Goal: Task Accomplishment & Management: Manage account settings

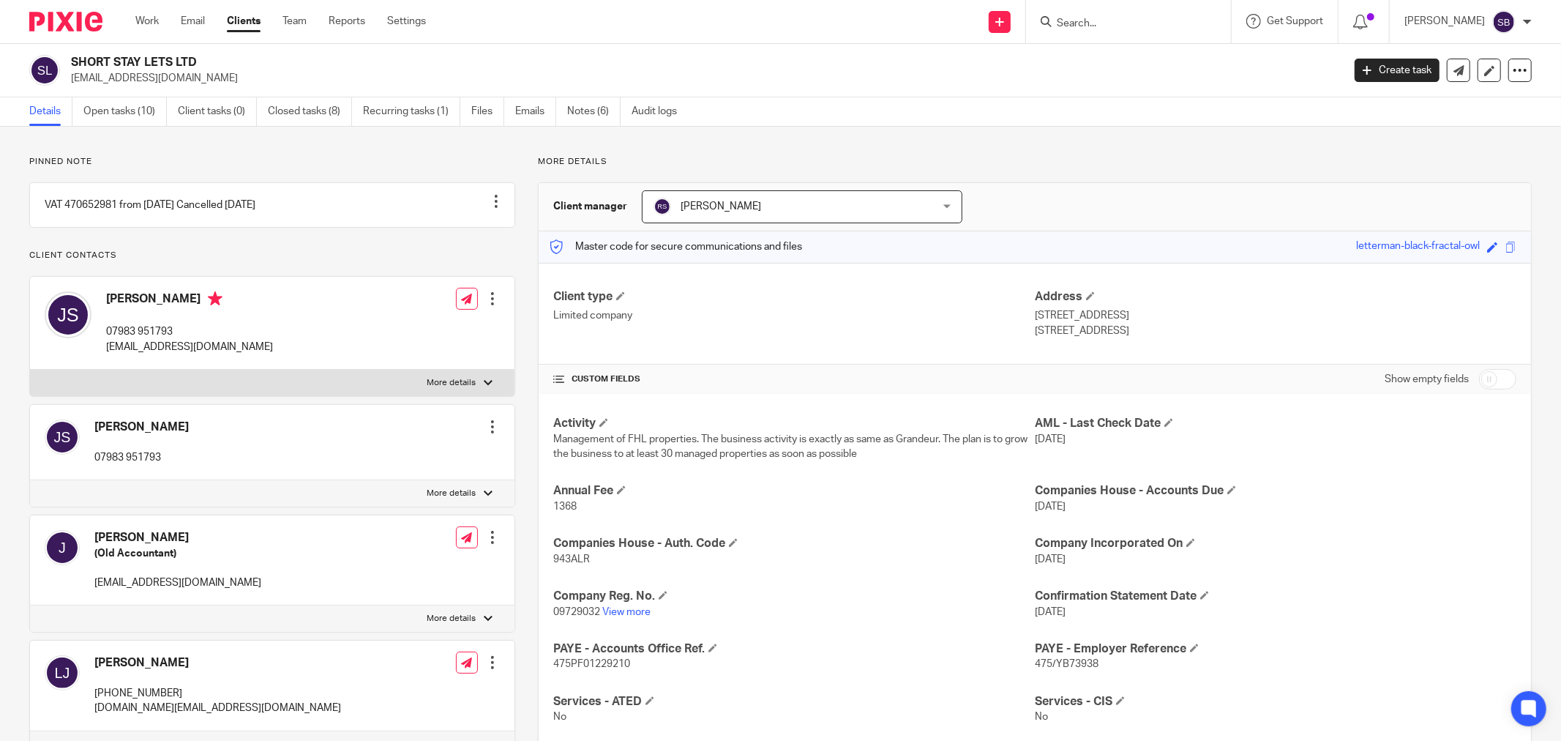
click at [1118, 18] on input "Search" at bounding box center [1121, 24] width 132 height 13
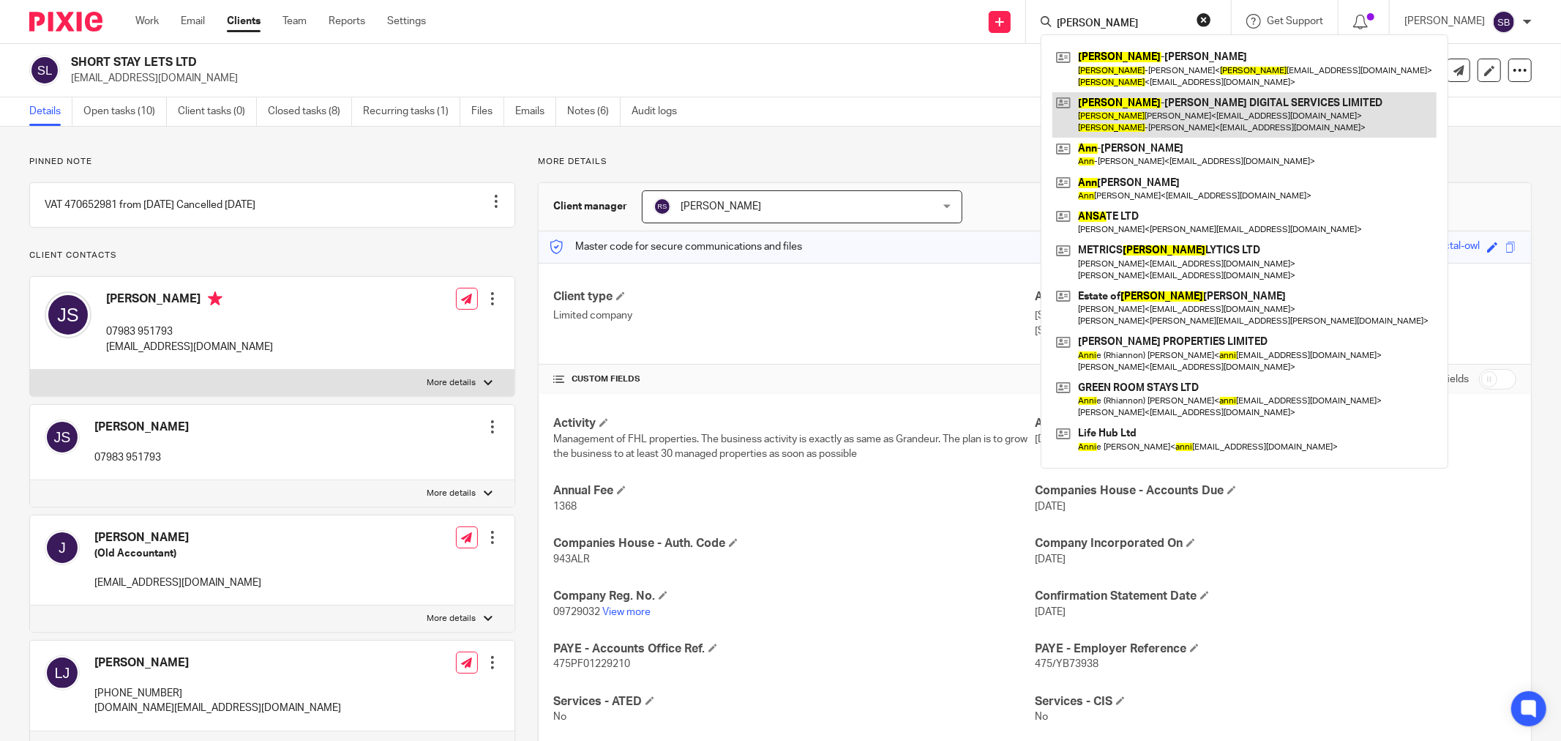
type input "[PERSON_NAME]"
click at [1197, 102] on link at bounding box center [1244, 114] width 384 height 45
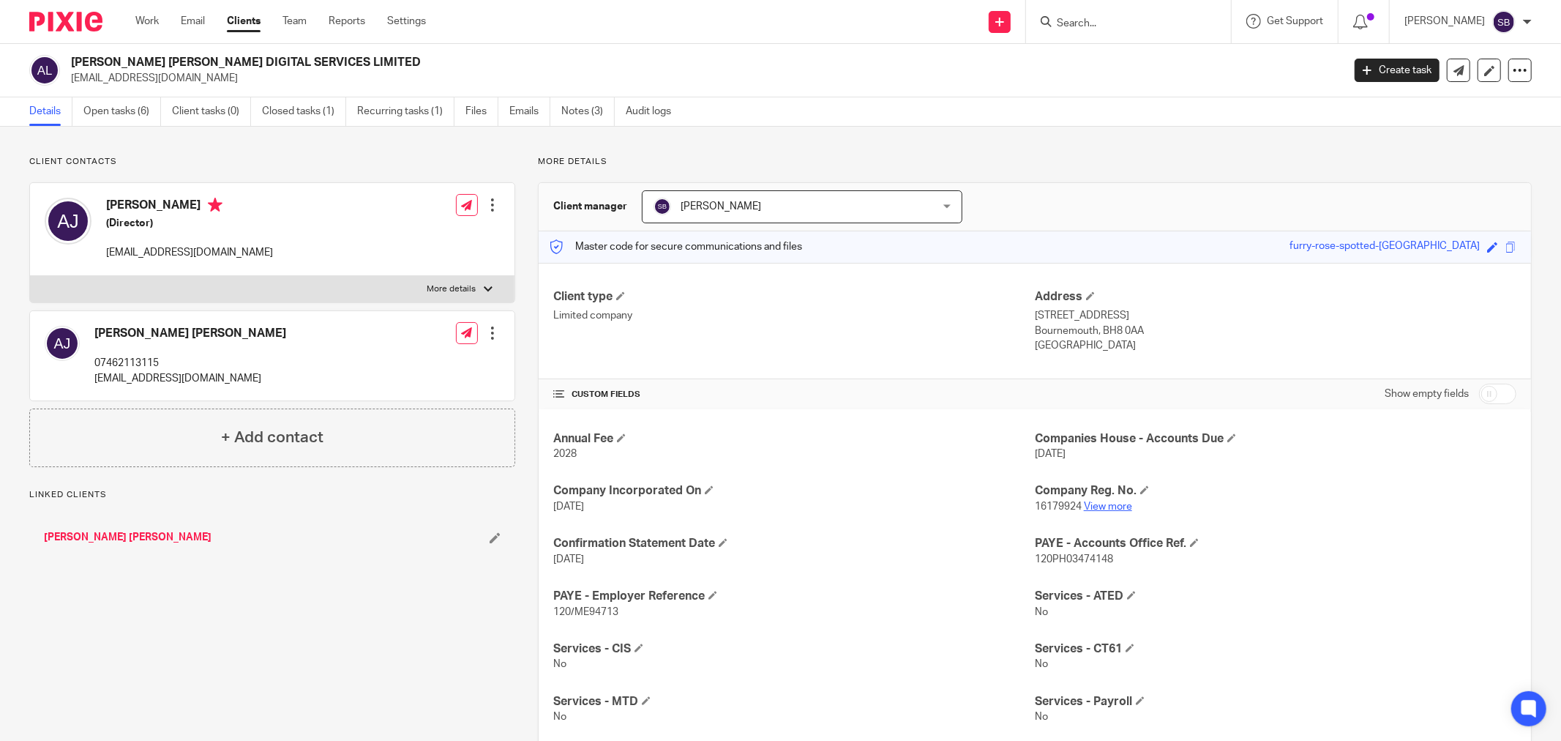
click at [1087, 502] on link "View more" at bounding box center [1108, 506] width 48 height 10
click at [1138, 20] on input "Search" at bounding box center [1121, 24] width 132 height 13
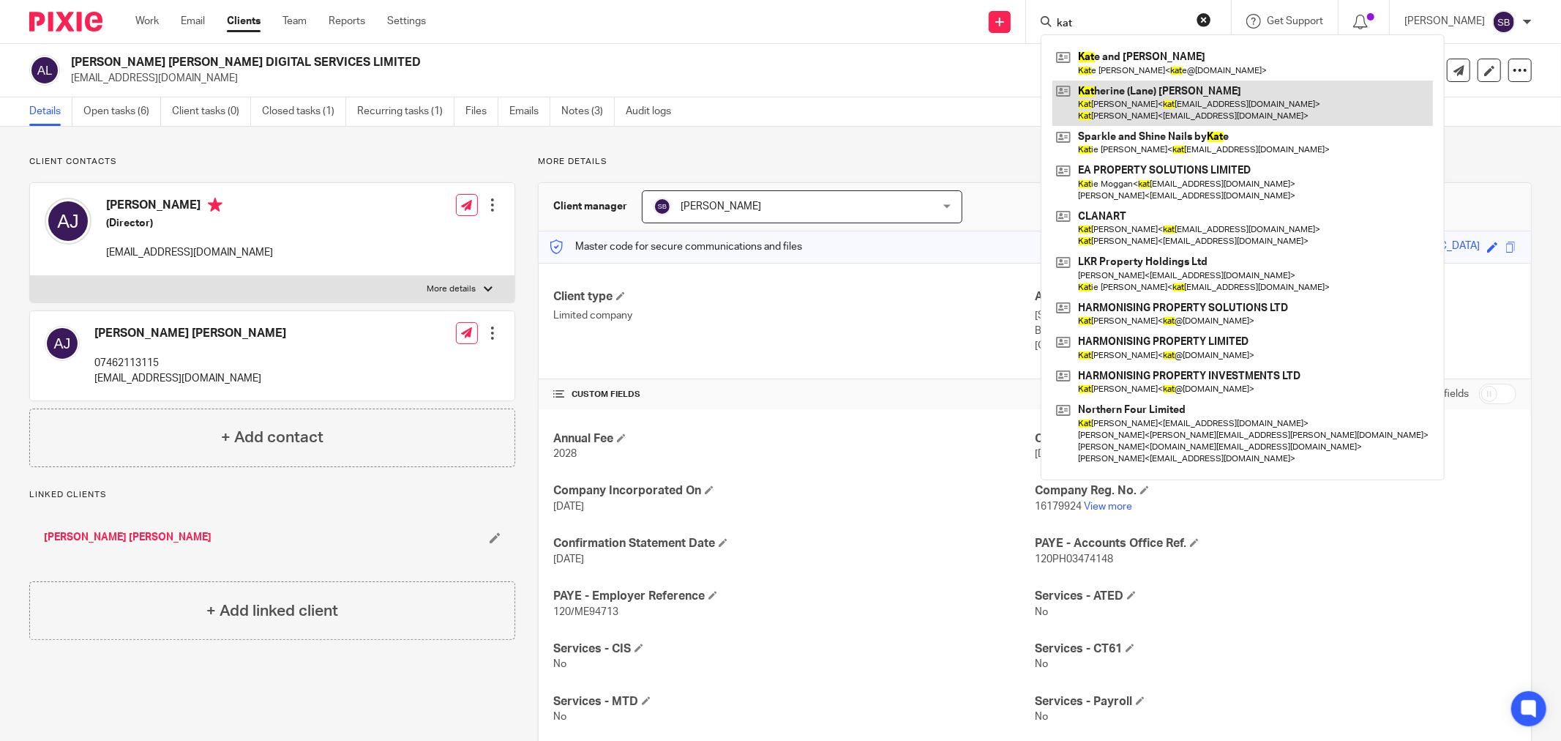
type input "kat"
click at [1172, 110] on link at bounding box center [1242, 103] width 381 height 45
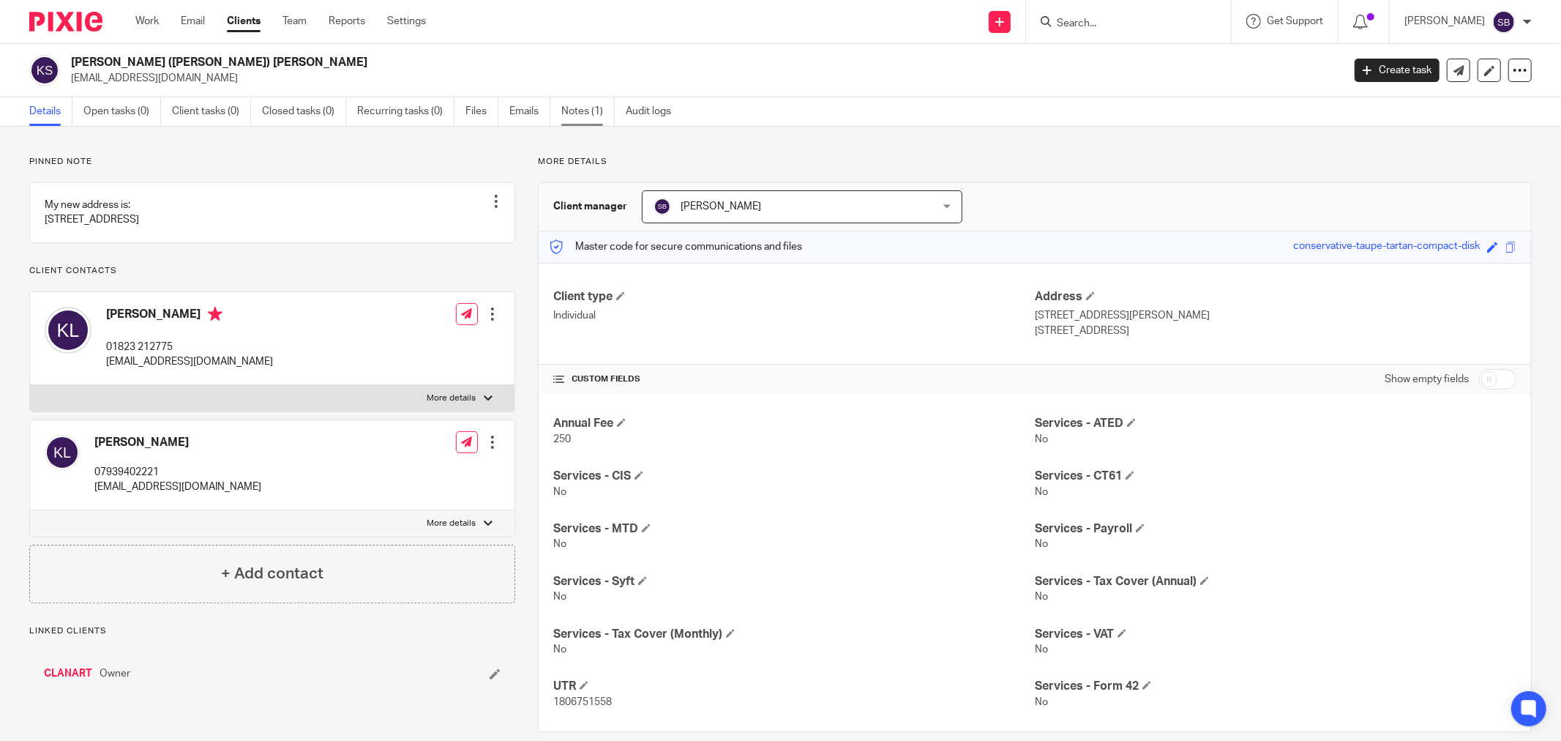
click at [586, 108] on link "Notes (1)" at bounding box center [587, 111] width 53 height 29
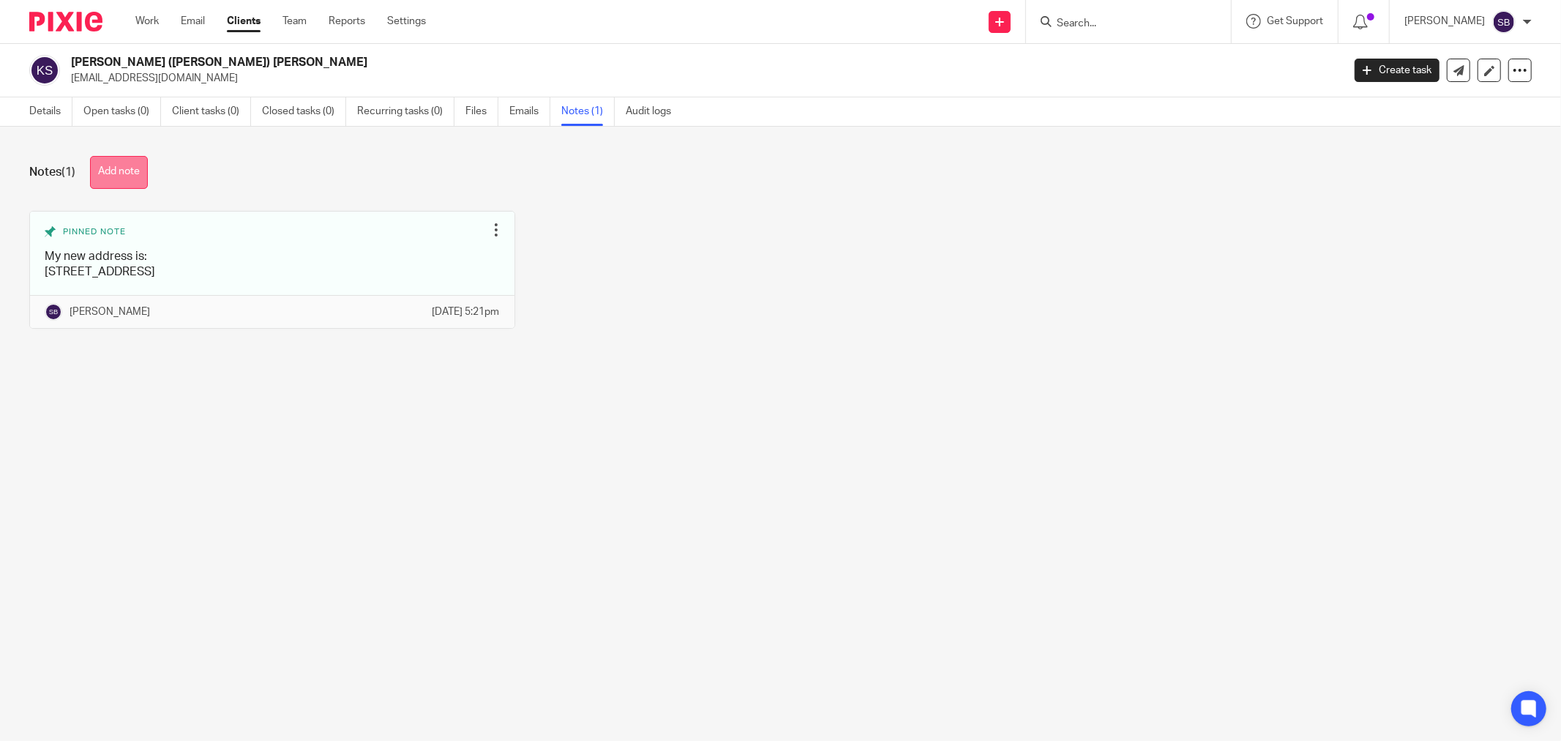
click at [127, 172] on button "Add note" at bounding box center [119, 172] width 58 height 33
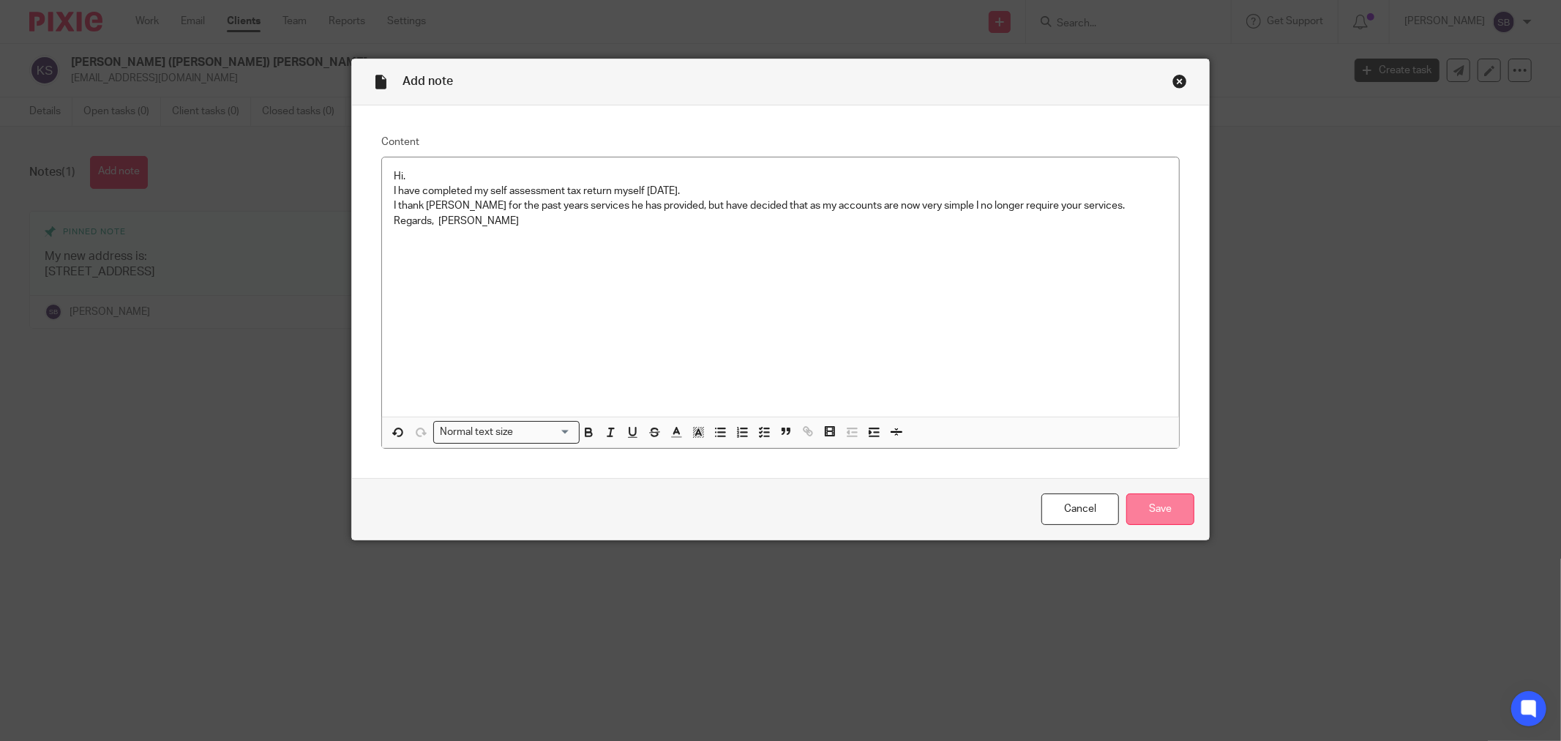
click at [1168, 511] on input "Save" at bounding box center [1160, 508] width 68 height 31
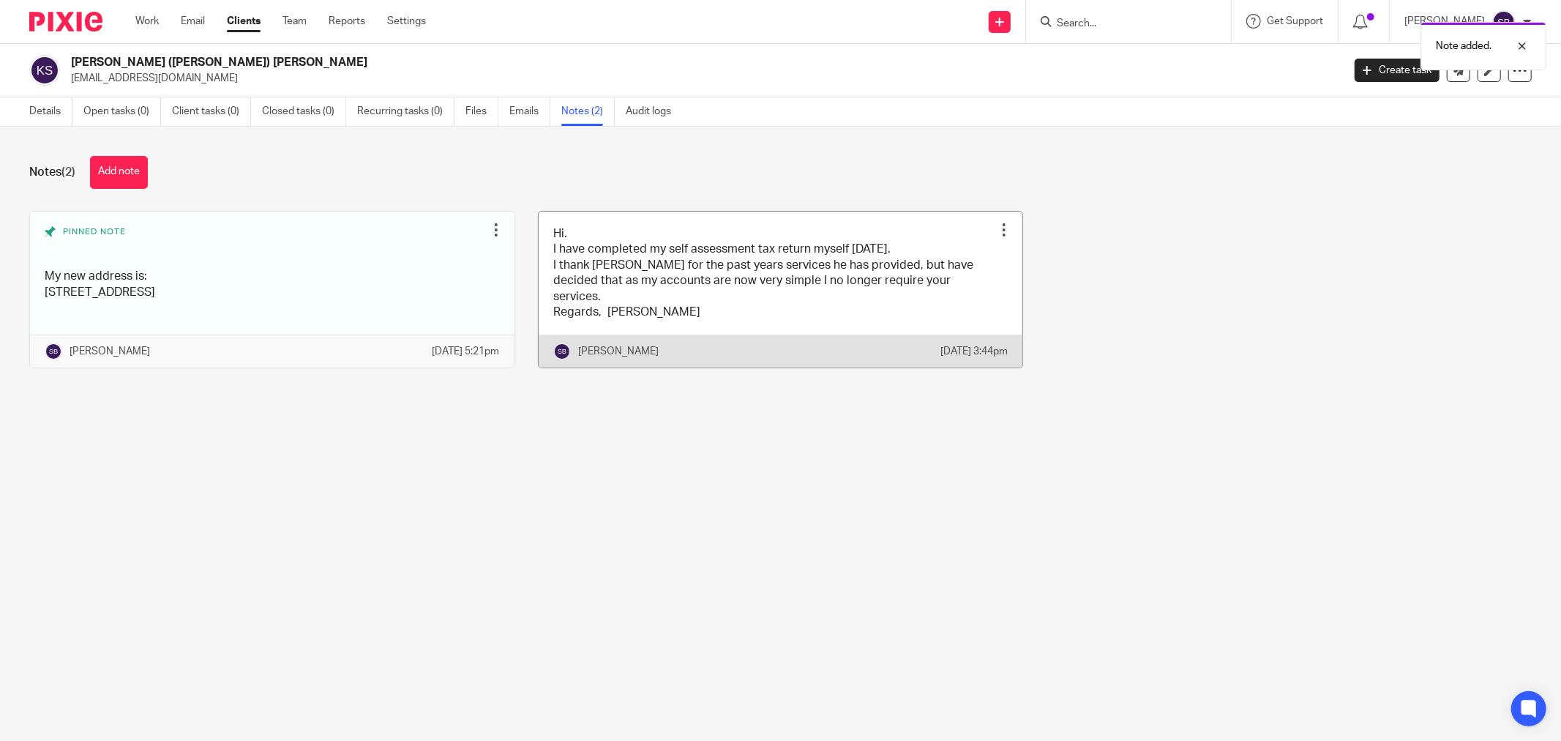
click at [997, 231] on div at bounding box center [1004, 230] width 15 height 15
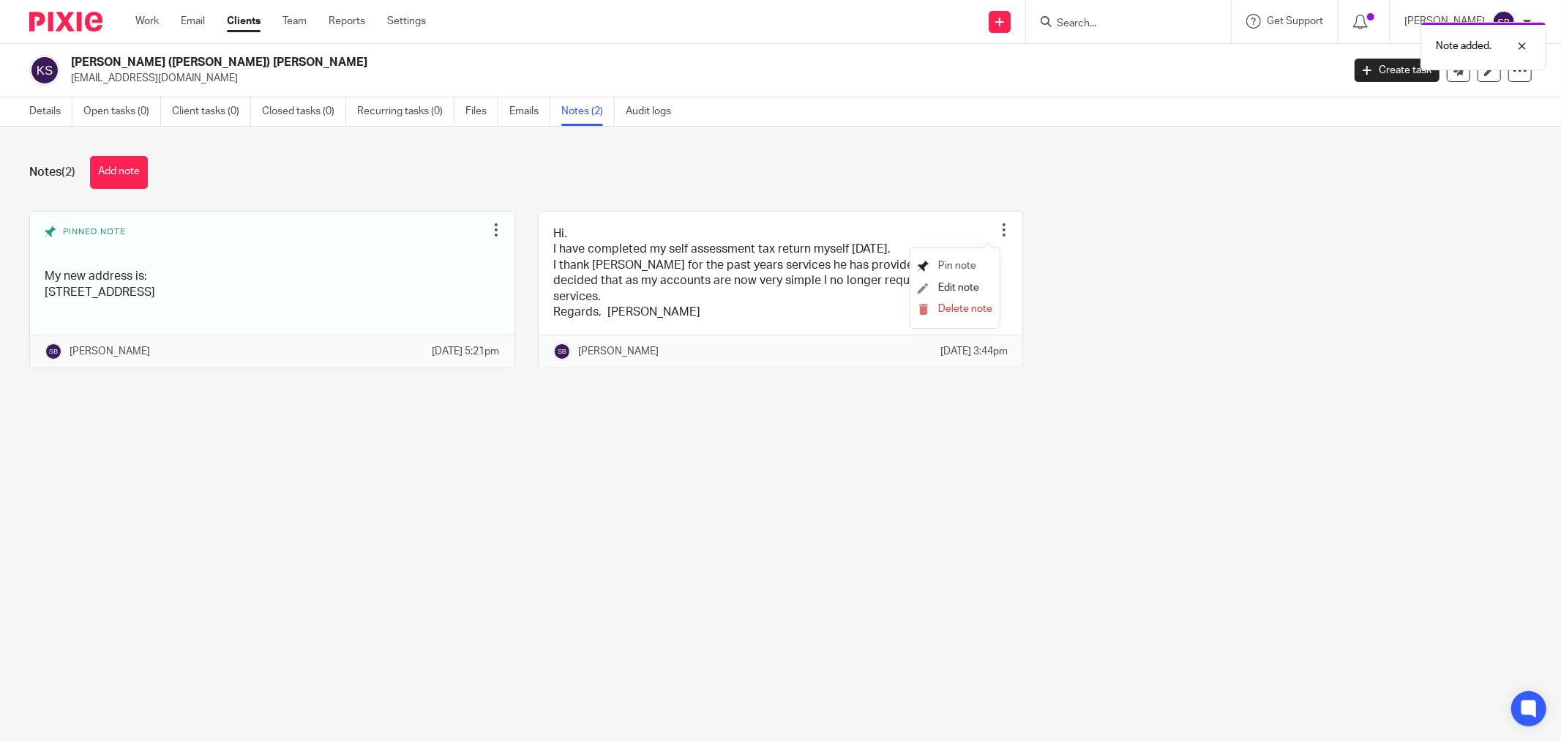
click at [971, 267] on span "Pin note" at bounding box center [957, 266] width 38 height 10
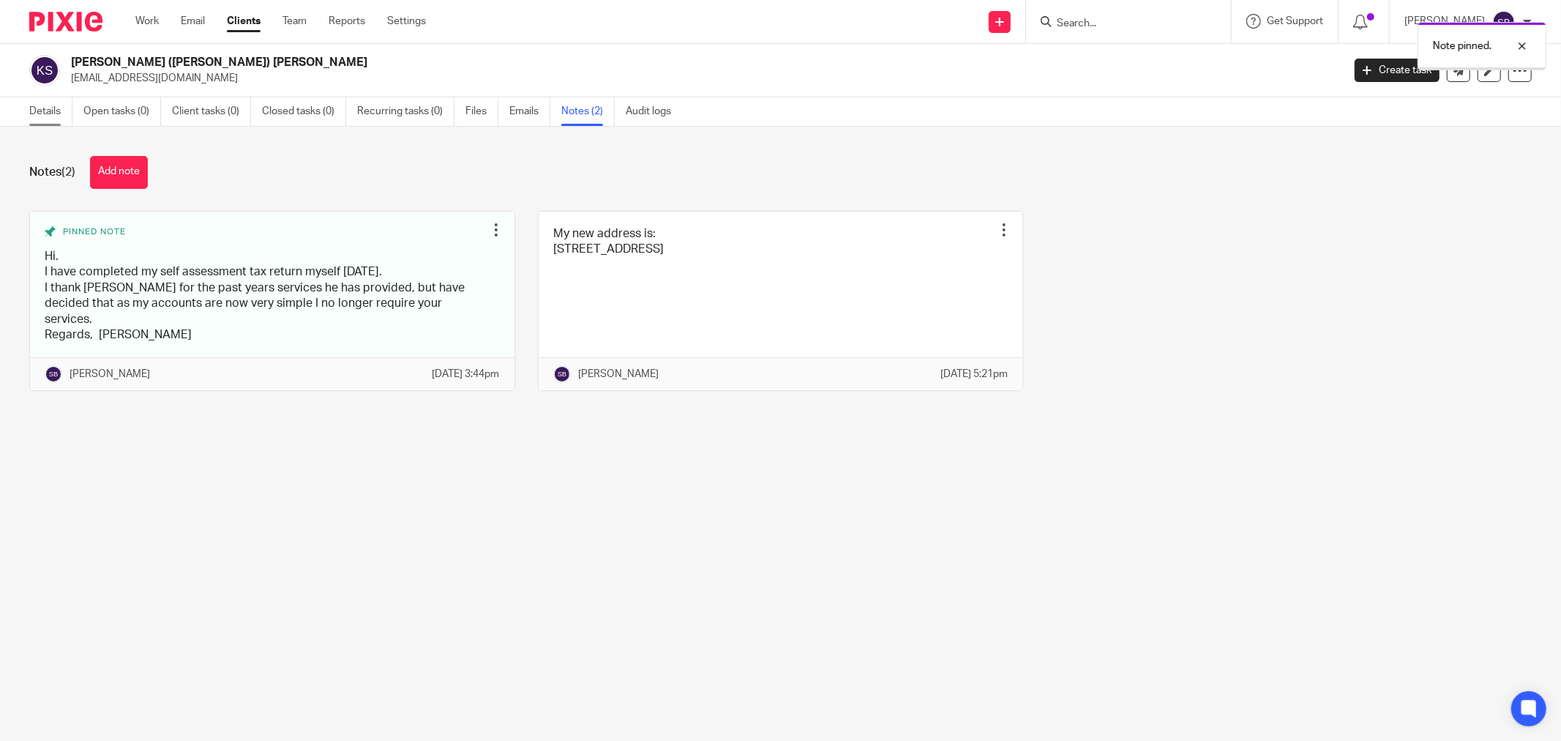
click at [33, 107] on link "Details" at bounding box center [50, 111] width 43 height 29
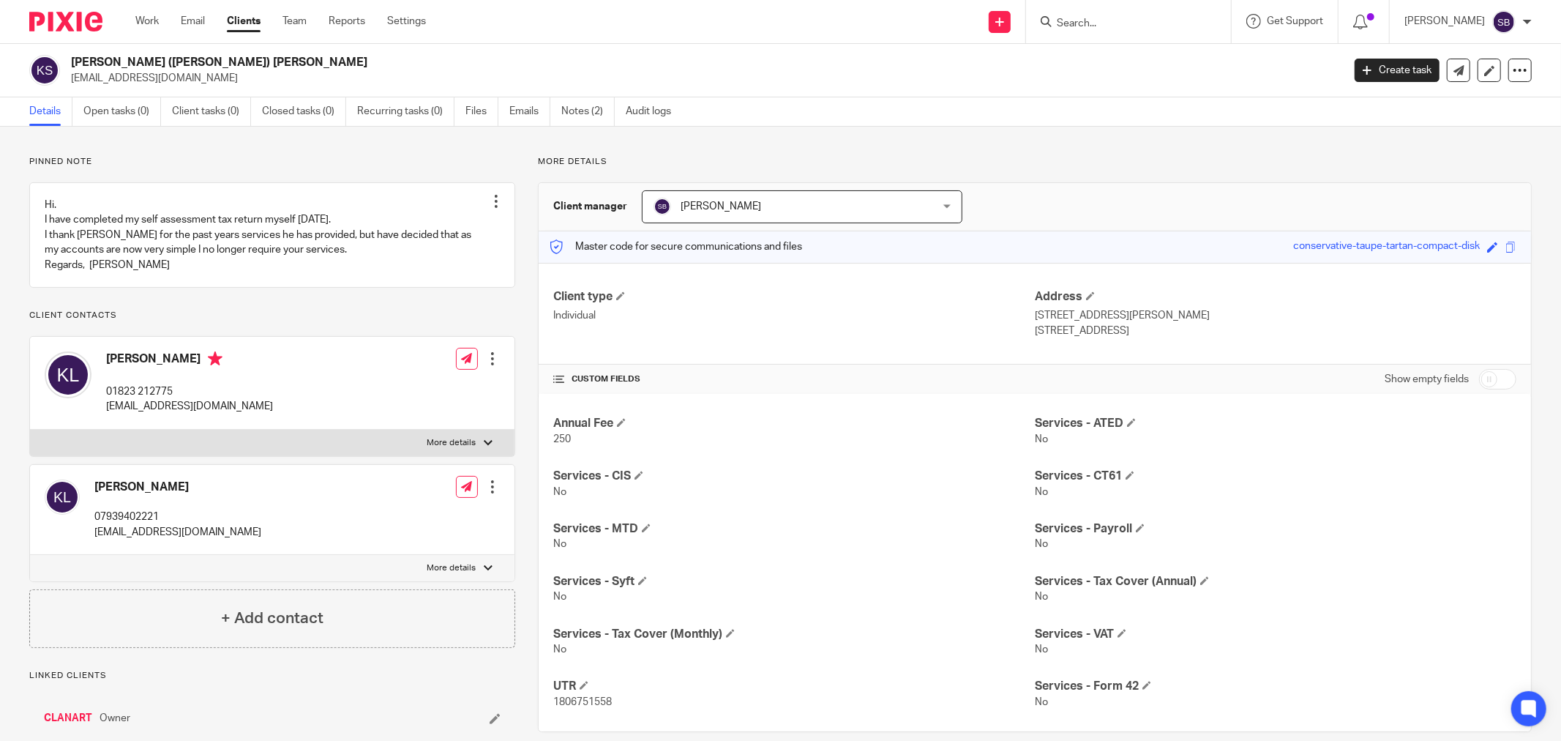
drag, startPoint x: 71, startPoint y: 81, endPoint x: 195, endPoint y: 78, distance: 124.5
click at [195, 78] on p "[EMAIL_ADDRESS][DOMAIN_NAME]" at bounding box center [702, 78] width 1262 height 15
copy p "[EMAIL_ADDRESS][DOMAIN_NAME]"
click at [1121, 26] on input "Search" at bounding box center [1121, 24] width 132 height 13
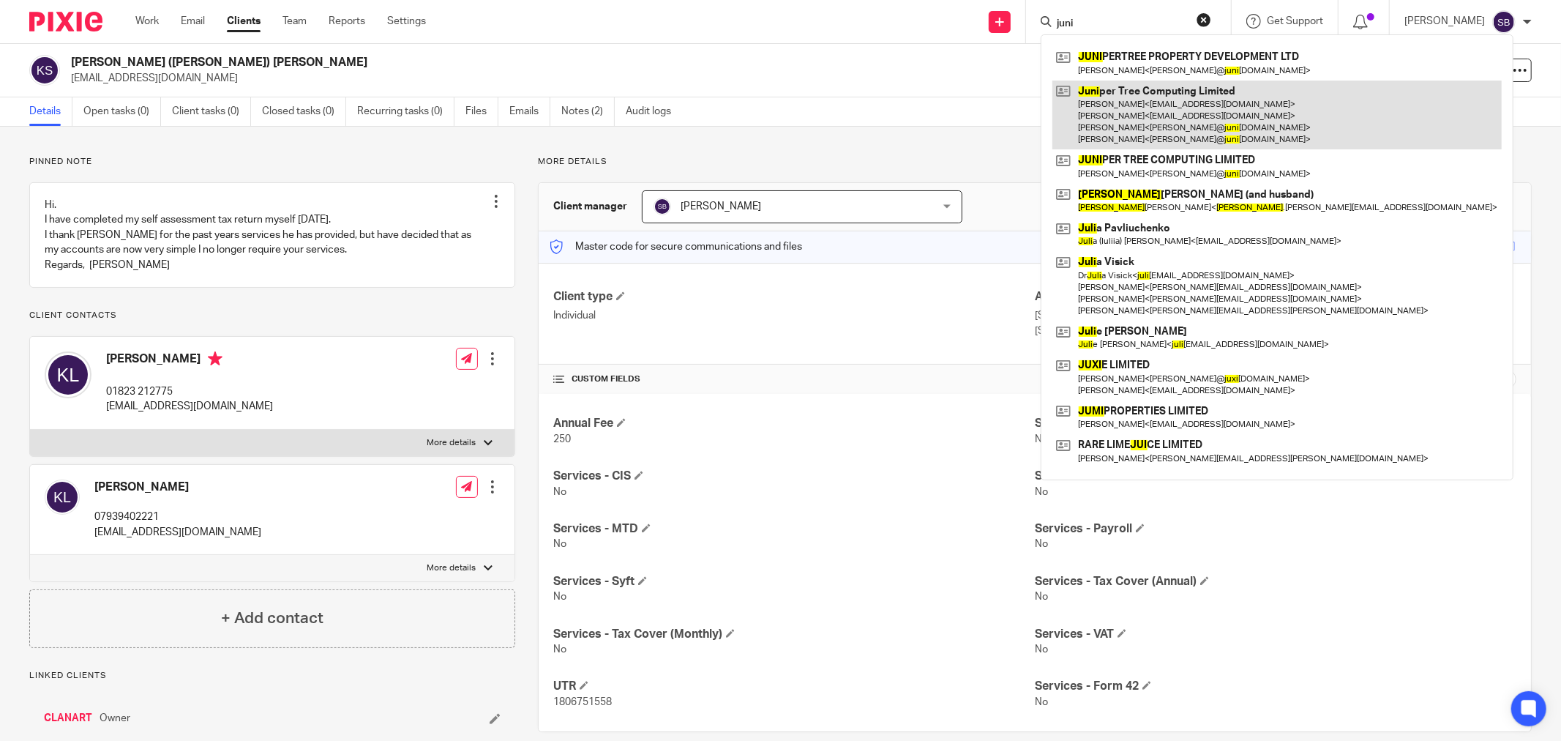
type input "juni"
click at [1187, 126] on link at bounding box center [1276, 116] width 449 height 70
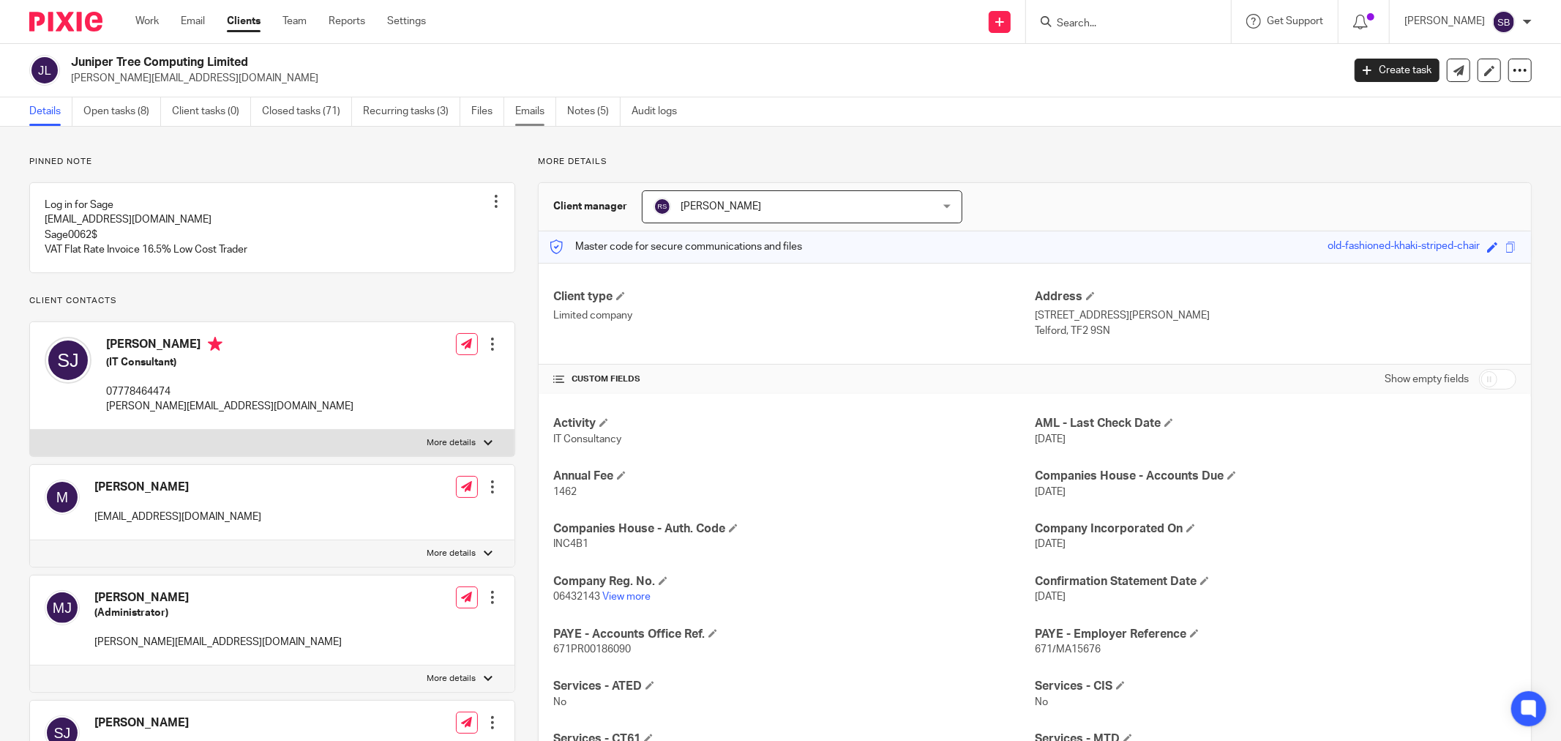
click at [518, 115] on link "Emails" at bounding box center [535, 111] width 41 height 29
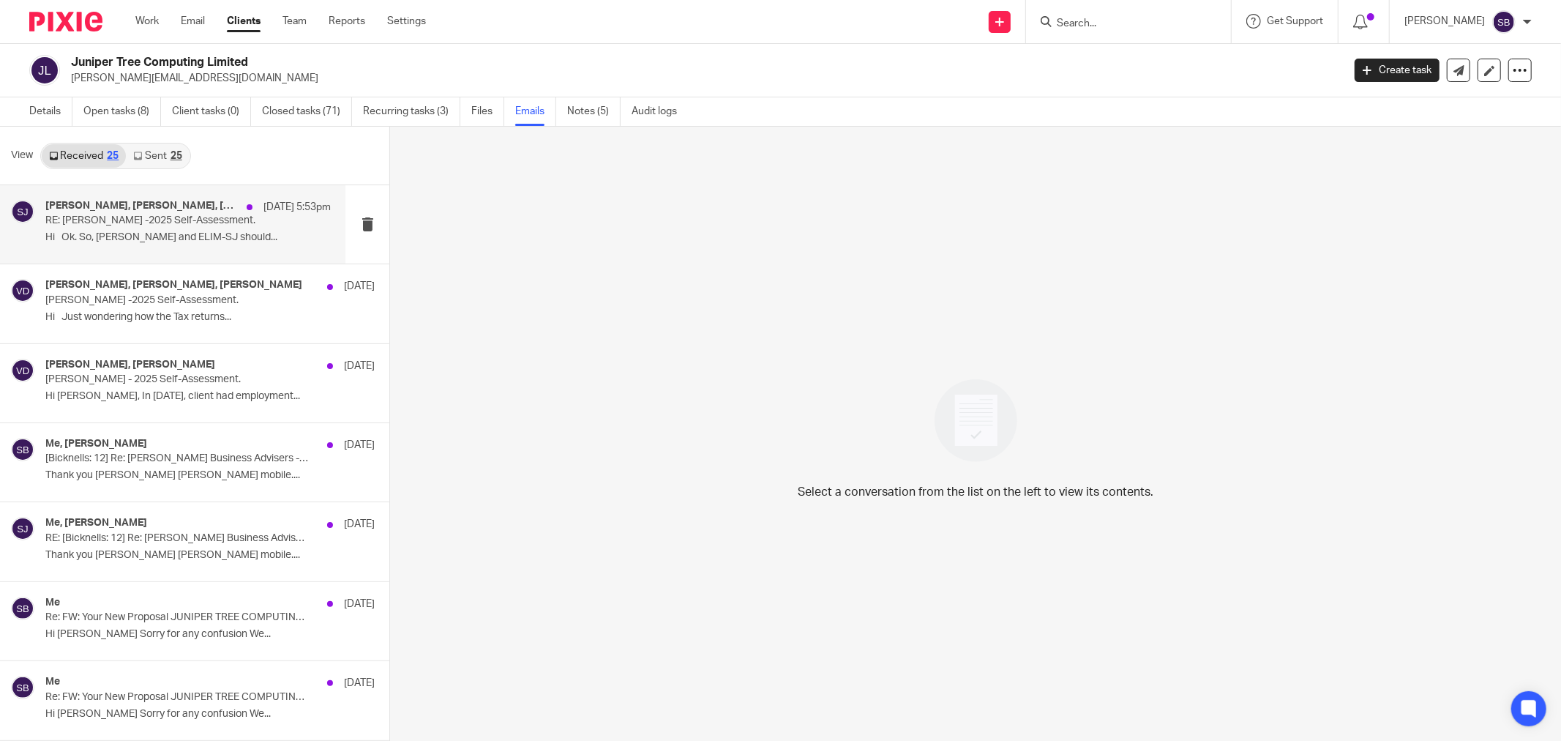
click at [183, 244] on div "Steve Johnson, Bridget Seve, Vanmala Dukhande, Rachel Shepherd, Me 22 Sep 5:53p…" at bounding box center [187, 224] width 285 height 49
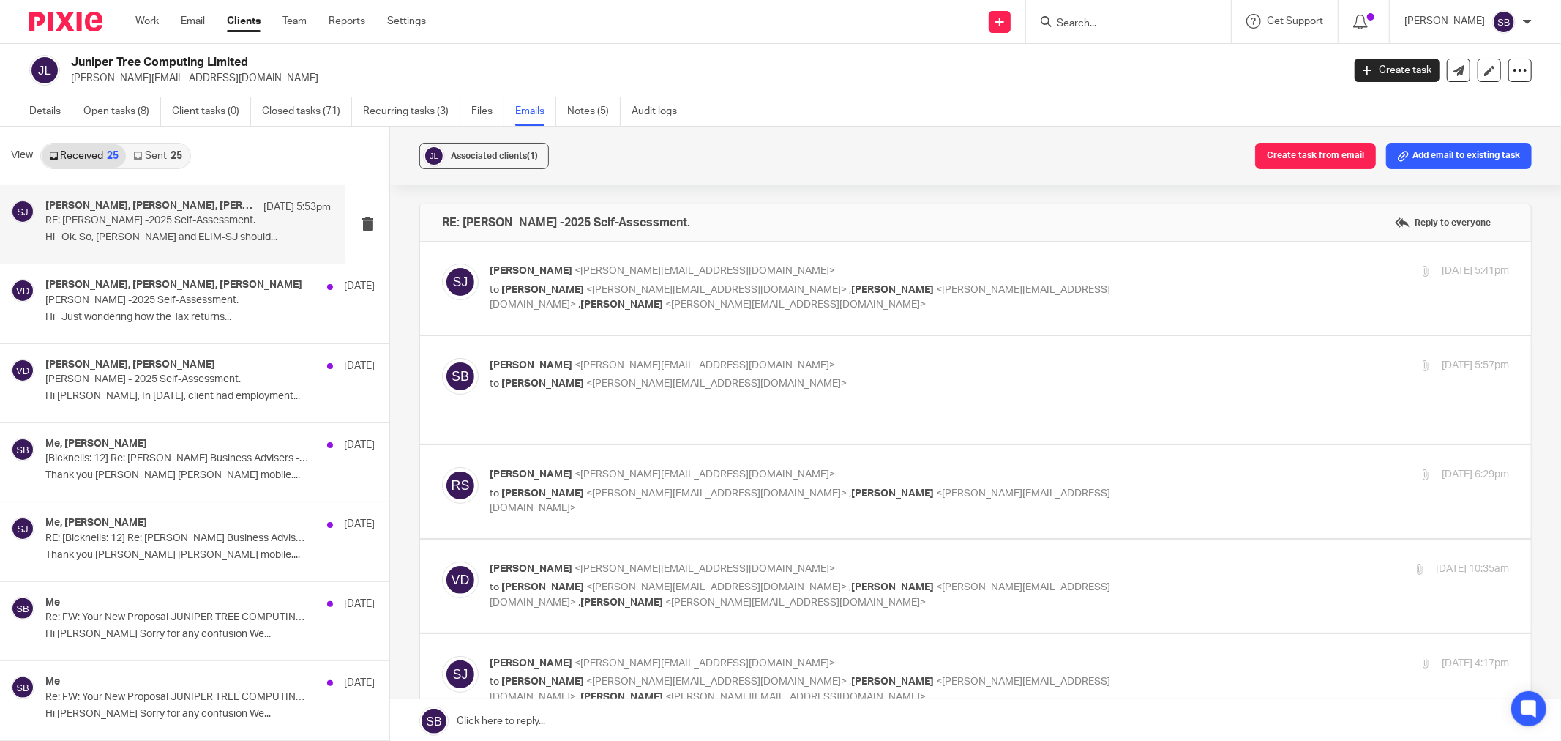
click at [809, 311] on div "Steve Johnson <steve@junipertree.org.uk> to Vanmala Dukhande <vanmala@bicknells…" at bounding box center [975, 287] width 1067 height 49
click at [1170, 271] on div "11 Sep 2025 5:41pm" at bounding box center [1340, 270] width 340 height 15
checkbox input "true"
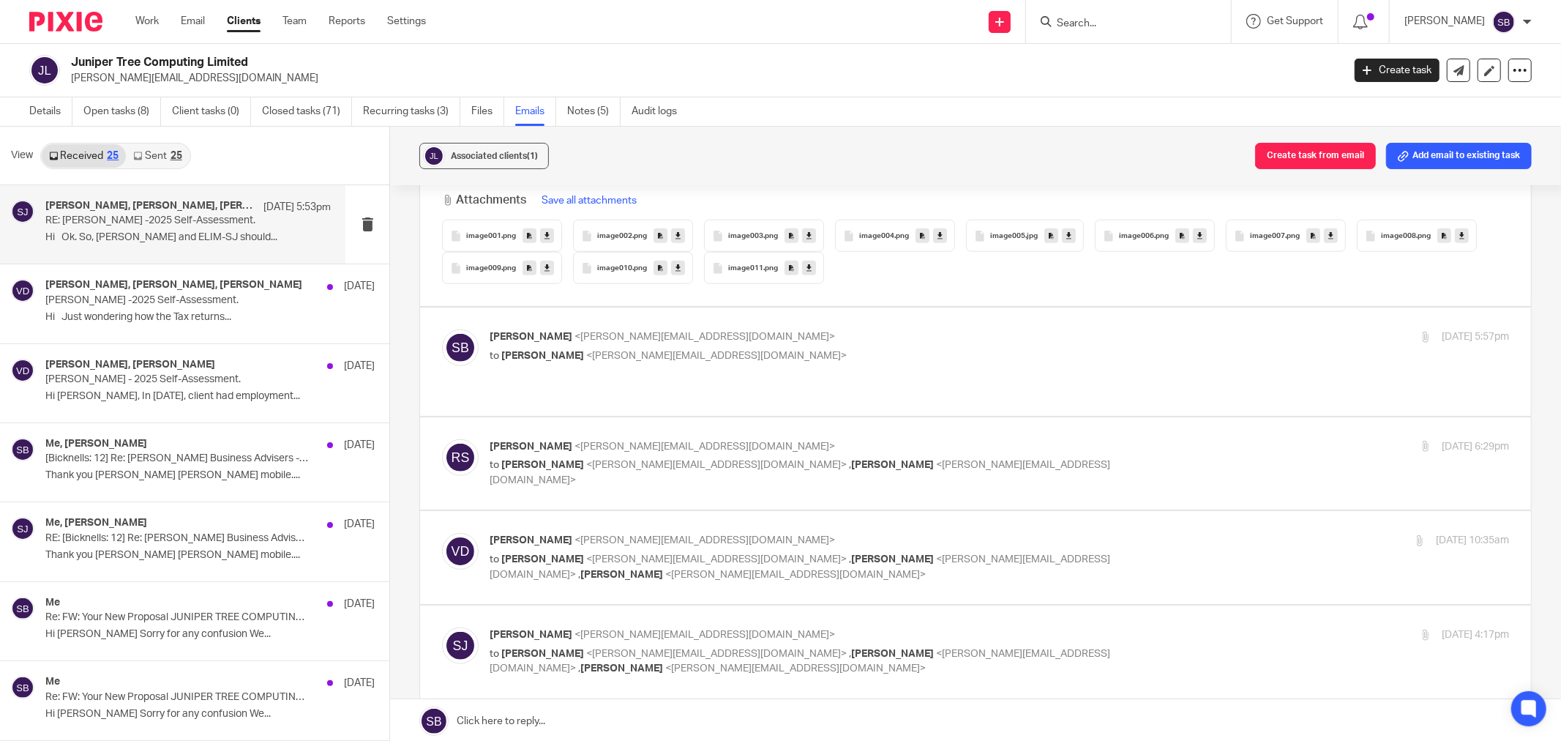
scroll to position [1057, 0]
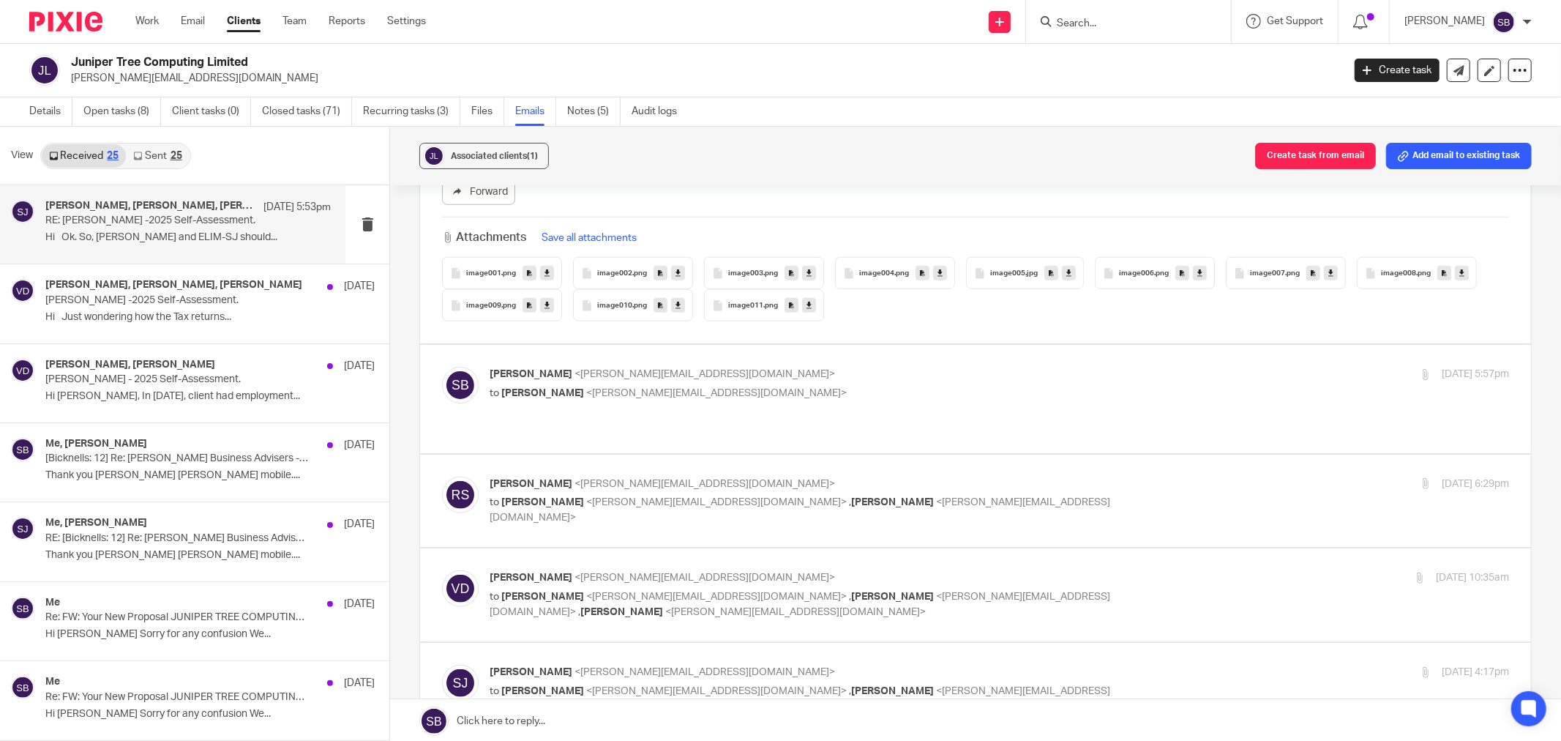
click at [990, 367] on p "Steve Bicknell <steve@bicknells.net>" at bounding box center [830, 374] width 680 height 15
checkbox input "true"
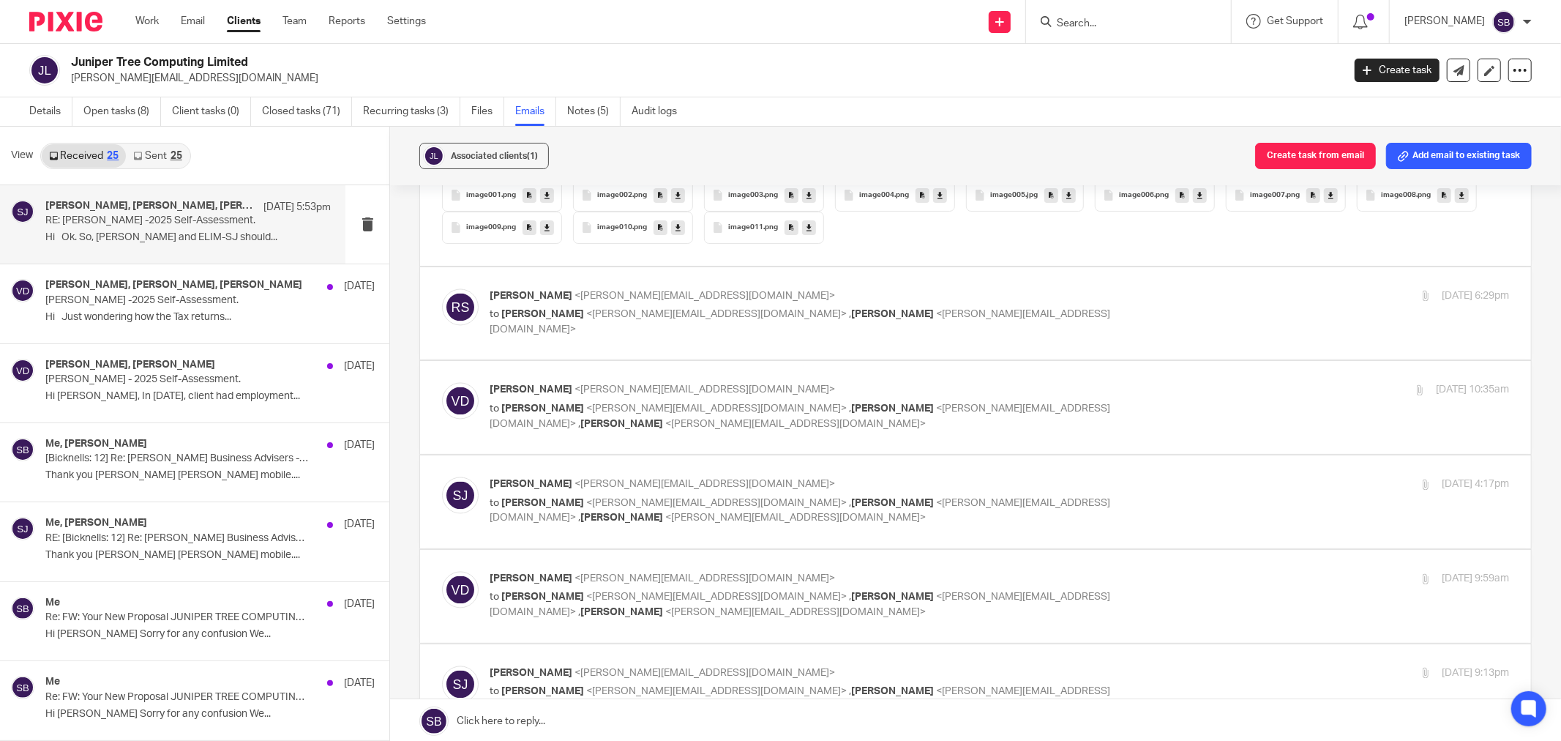
scroll to position [2358, 0]
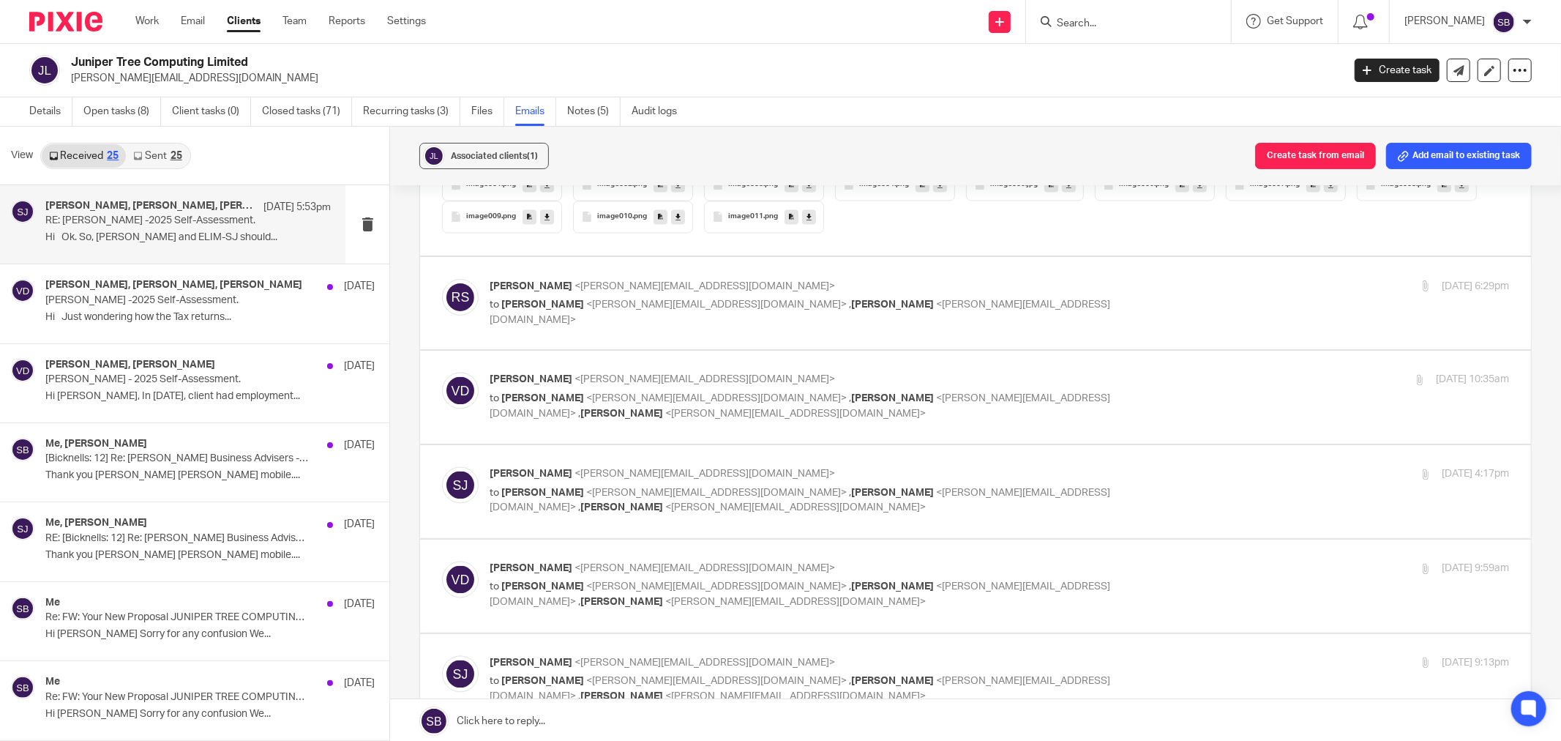
click at [1027, 297] on p "to Bridget Seve <bridget@bicknells.net> , Steve Bicknell <steve@bicknells.net>" at bounding box center [830, 312] width 680 height 30
checkbox input "true"
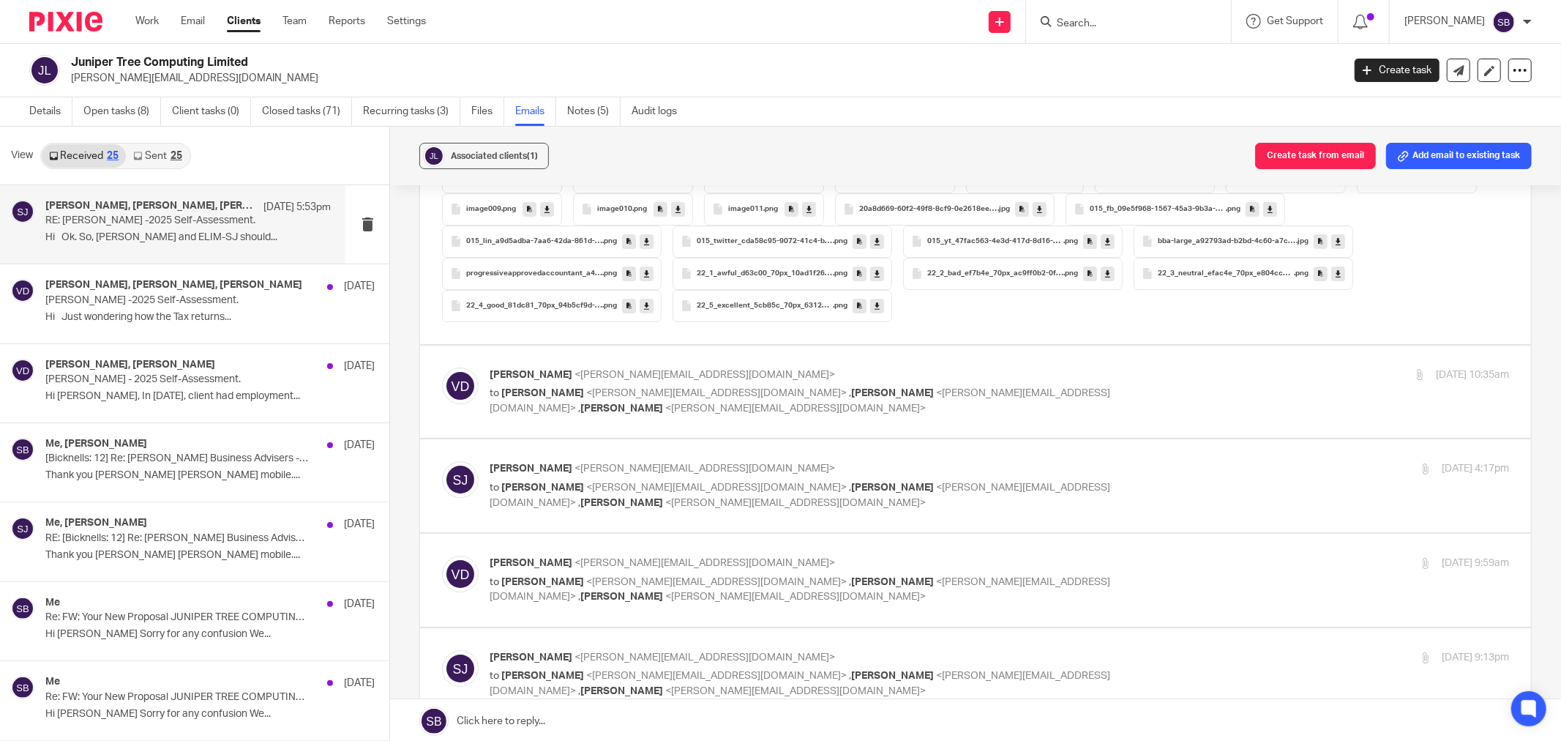
scroll to position [4066, 0]
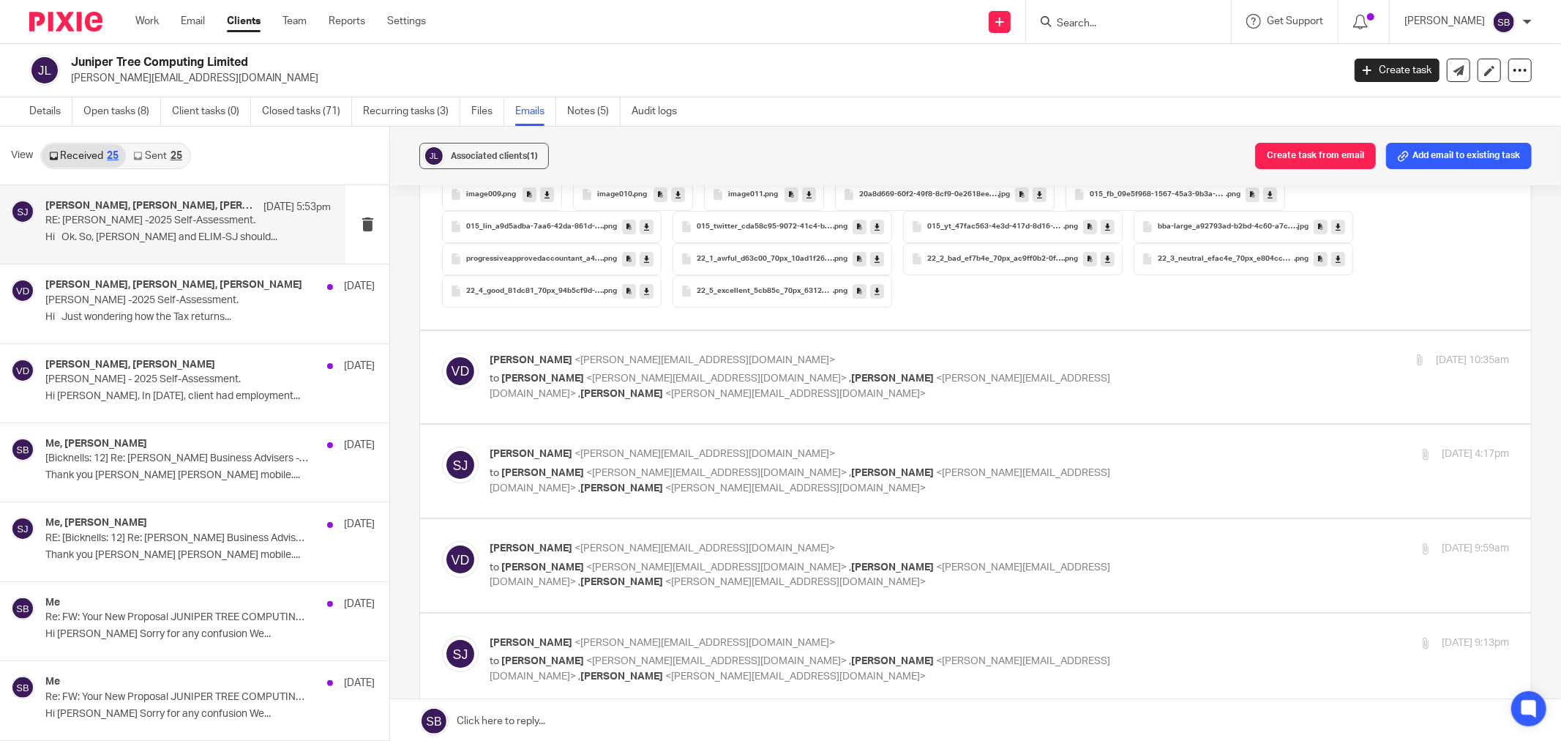
click at [1110, 371] on p "to Steve Johnson <steve@junipertree.org.uk> , Steve Bicknell <steve@bicknells.n…" at bounding box center [830, 386] width 680 height 30
checkbox input "true"
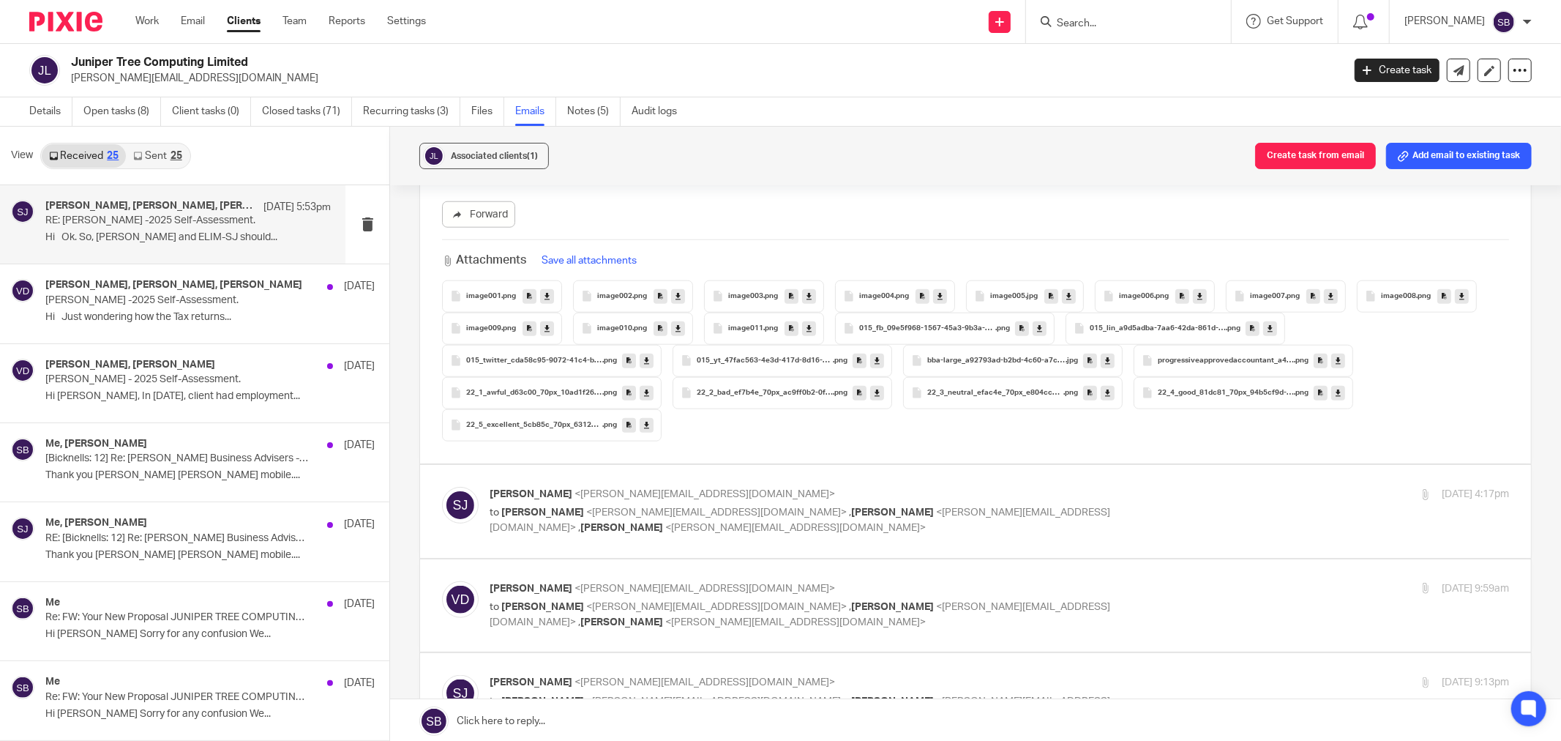
scroll to position [5937, 0]
click at [1170, 491] on div "18 Sep 2025 4:17pm" at bounding box center [1340, 498] width 340 height 15
checkbox input "true"
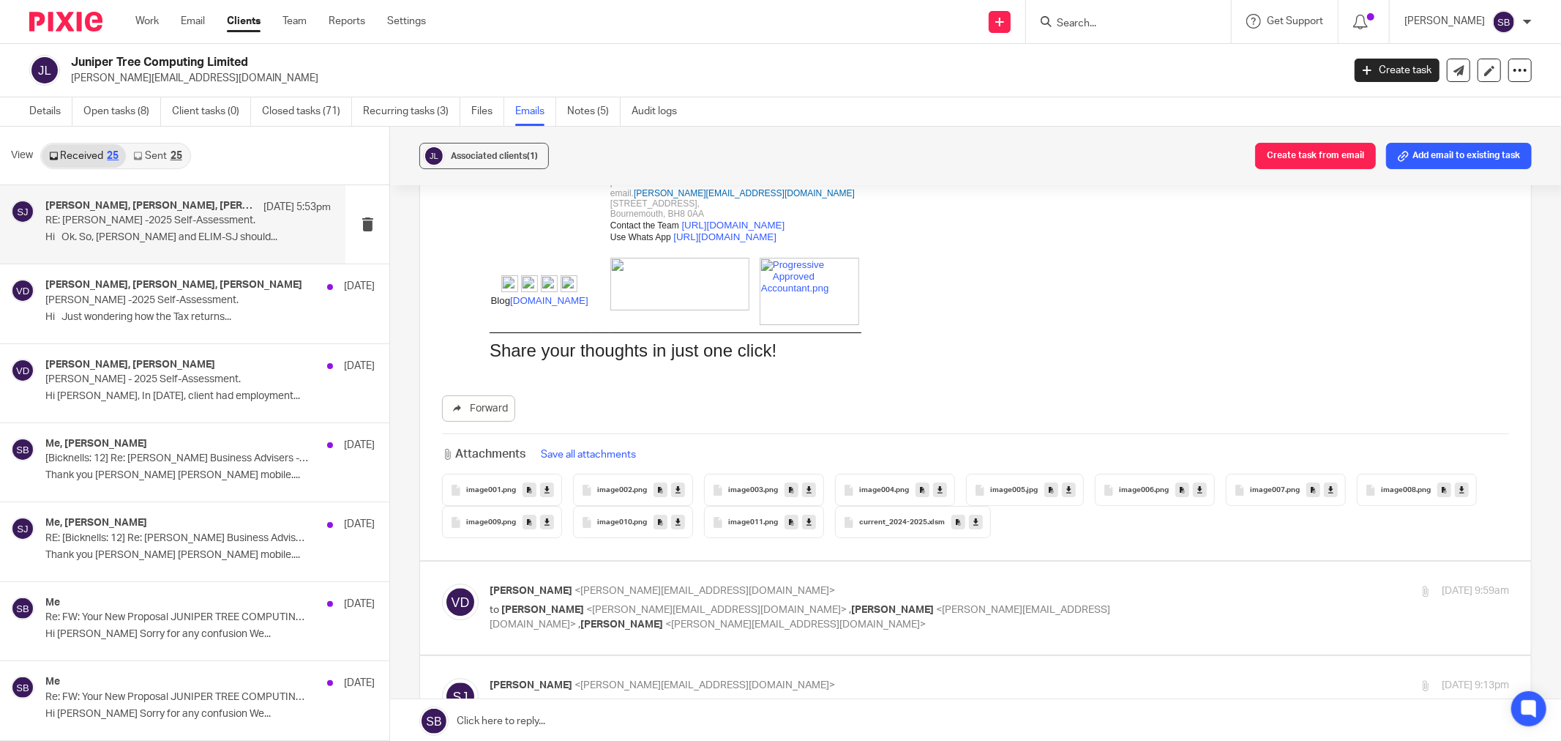
scroll to position [8132, 0]
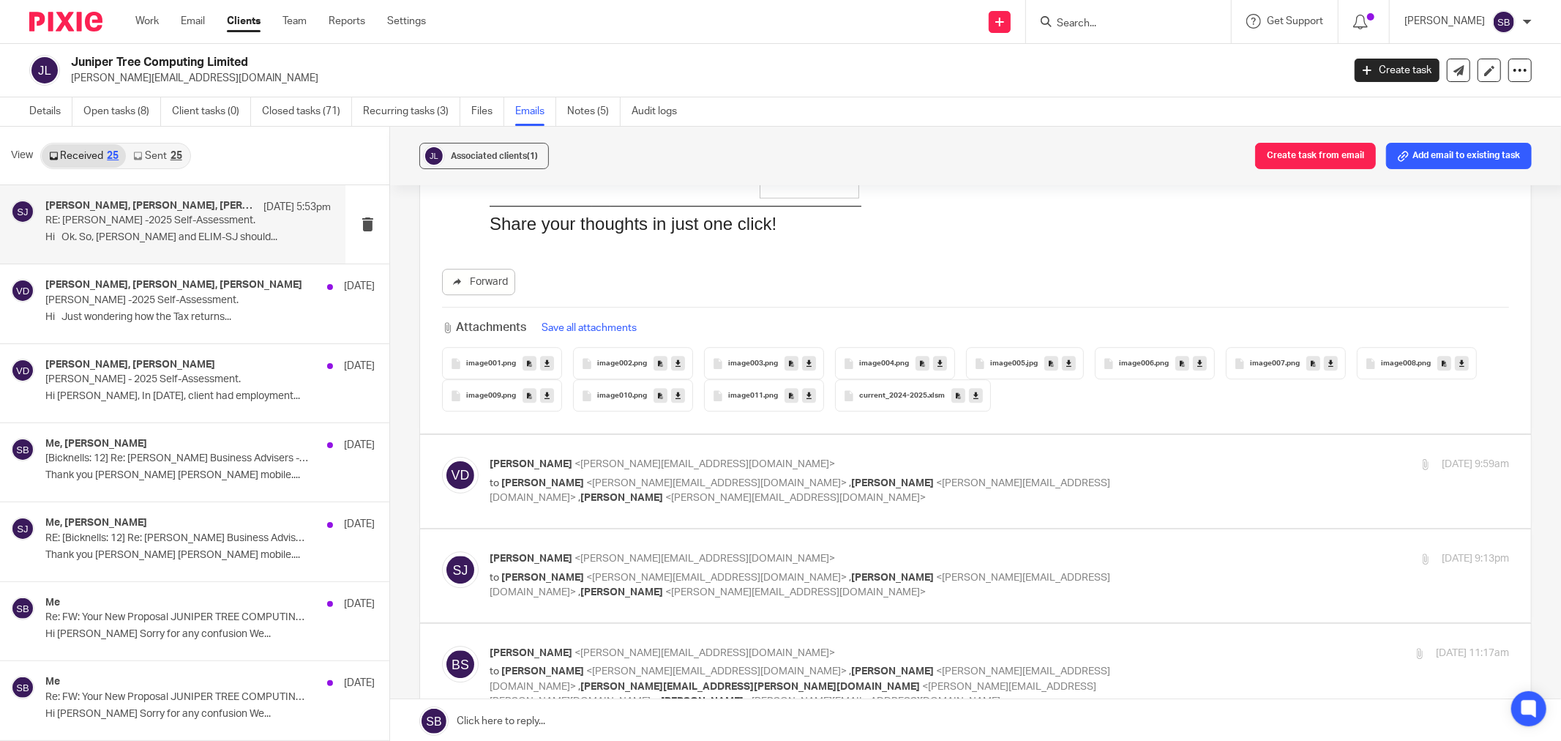
click at [1183, 457] on div "Vanmala Dukhande <vanmala@bicknells.net> to Steve Johnson <steve@junipertree.or…" at bounding box center [1000, 481] width 1020 height 49
checkbox input "true"
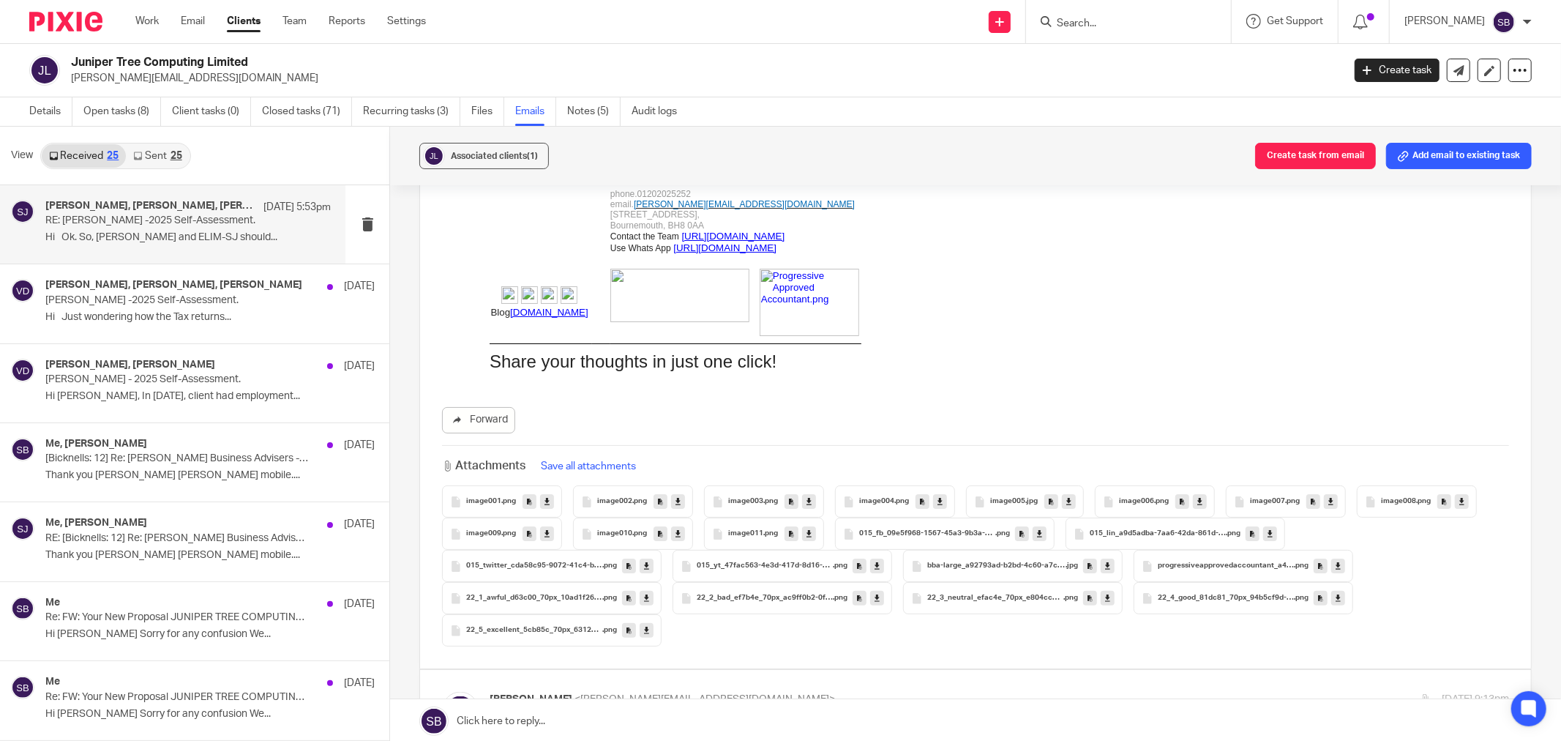
scroll to position [11060, 0]
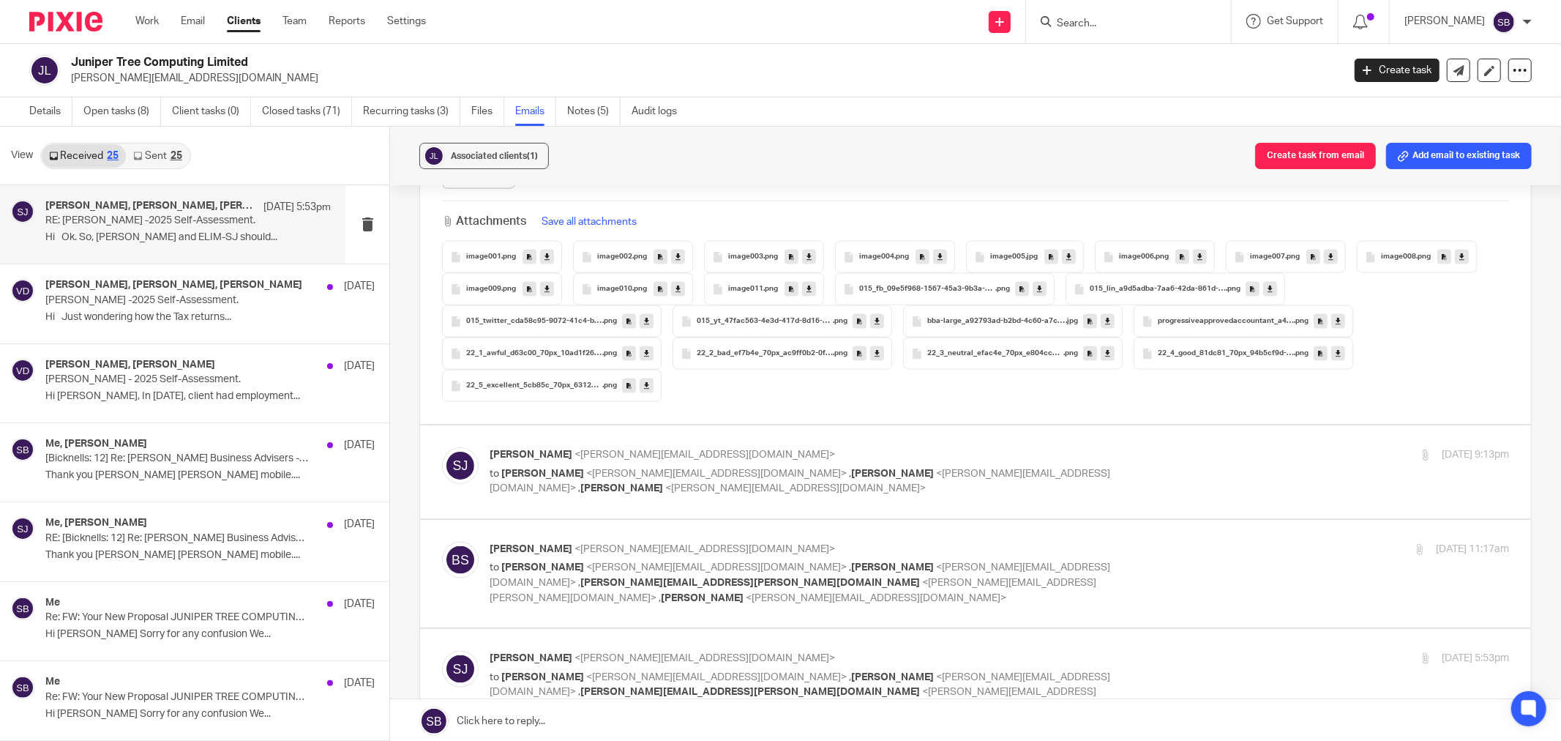
click at [1203, 447] on div "Steve Johnson <steve@junipertree.org.uk> to Vanmala Dukhande <vanmala@bicknells…" at bounding box center [1000, 471] width 1020 height 49
checkbox input "true"
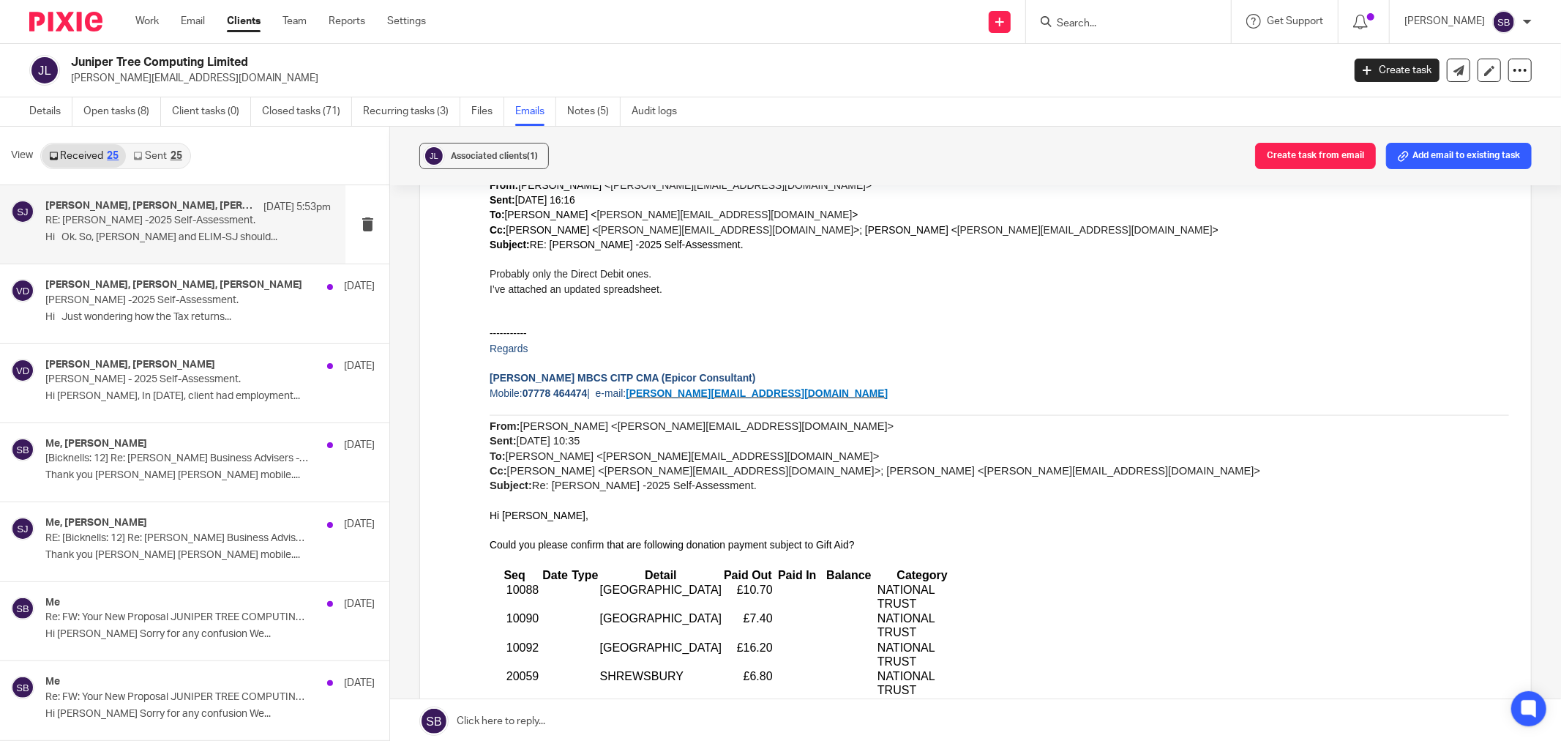
scroll to position [15719, 0]
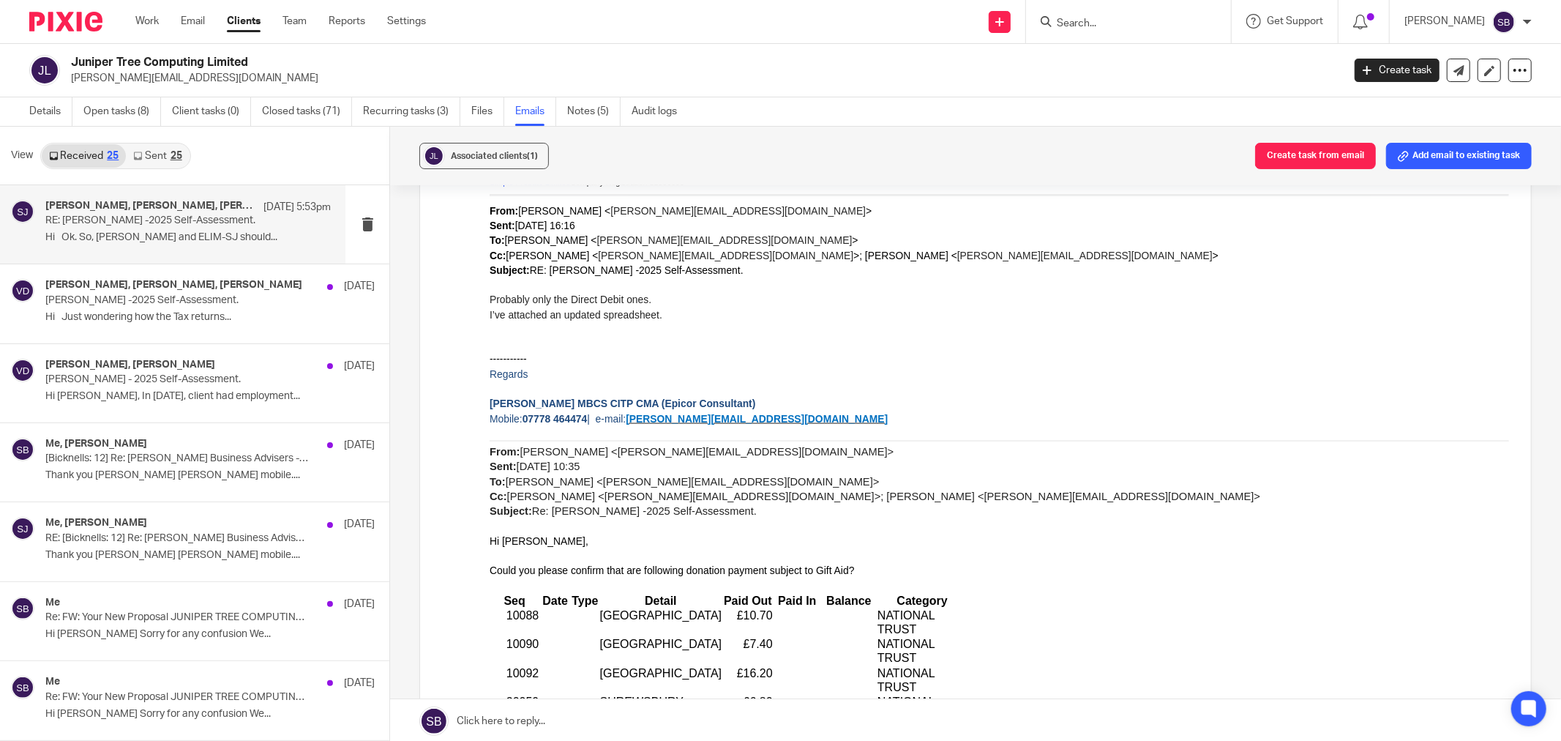
click at [167, 154] on link "Sent 25" at bounding box center [157, 155] width 63 height 23
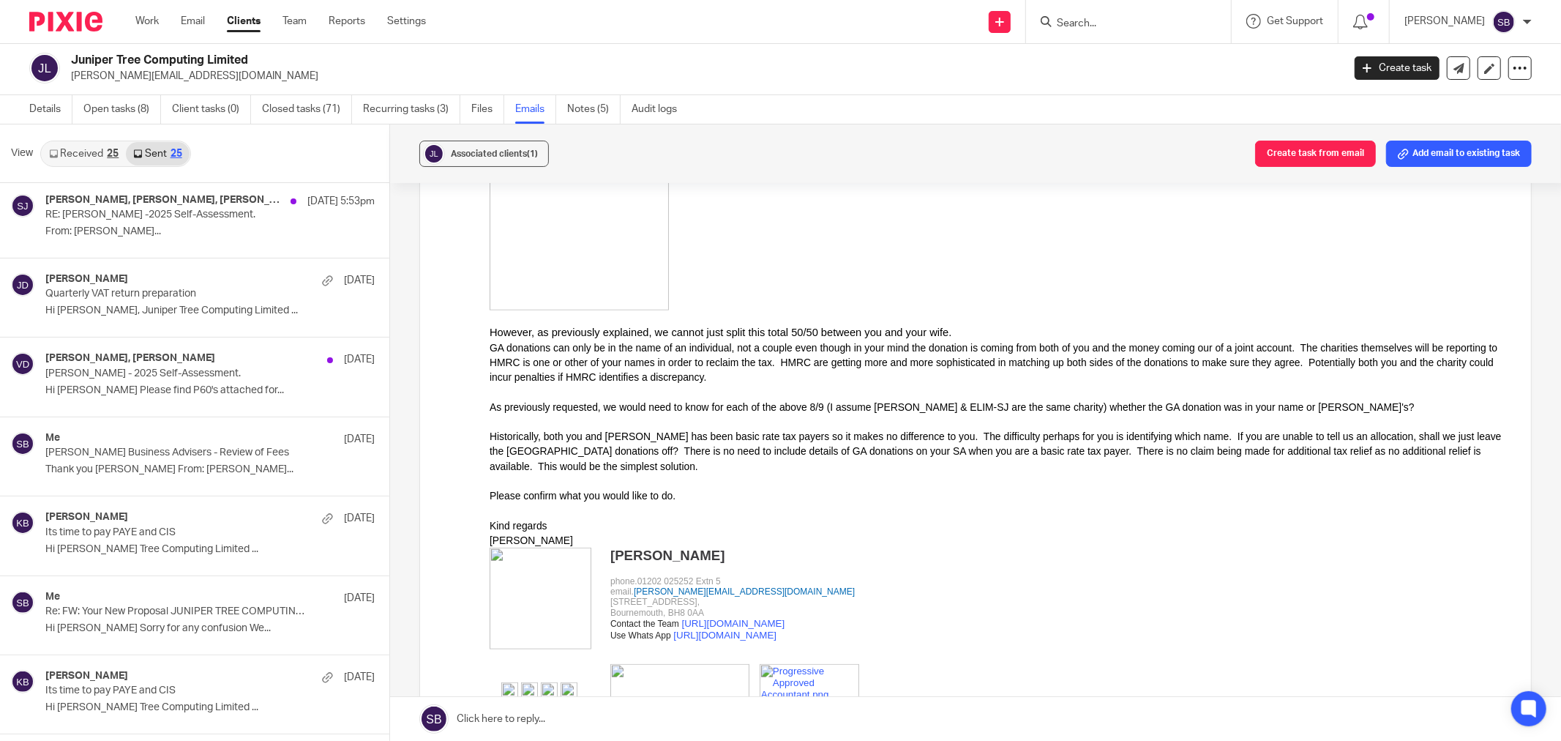
scroll to position [14987, 0]
